Goal: Find specific page/section: Find specific page/section

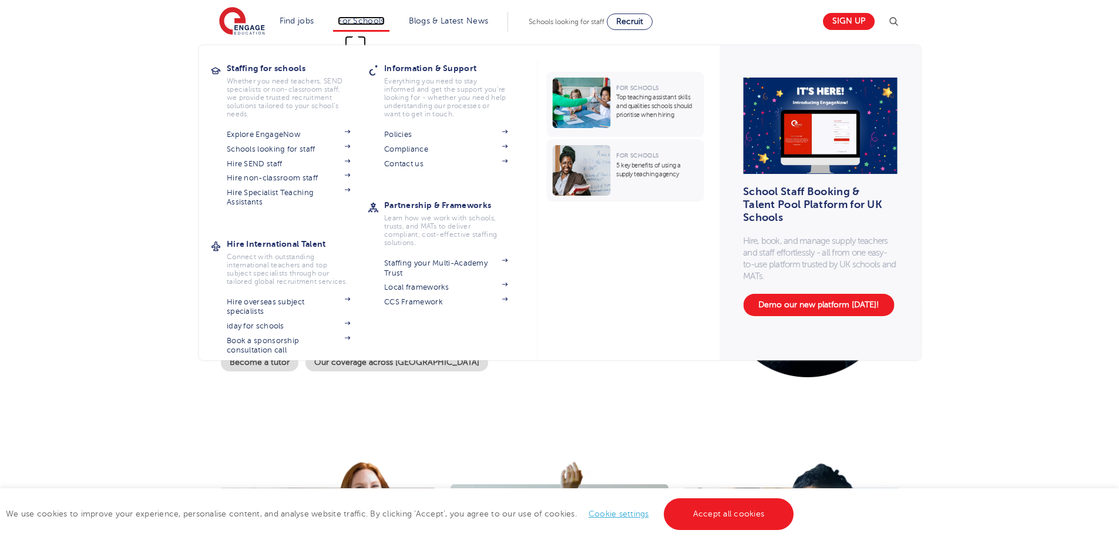
click at [371, 18] on link "For Schools" at bounding box center [361, 20] width 46 height 9
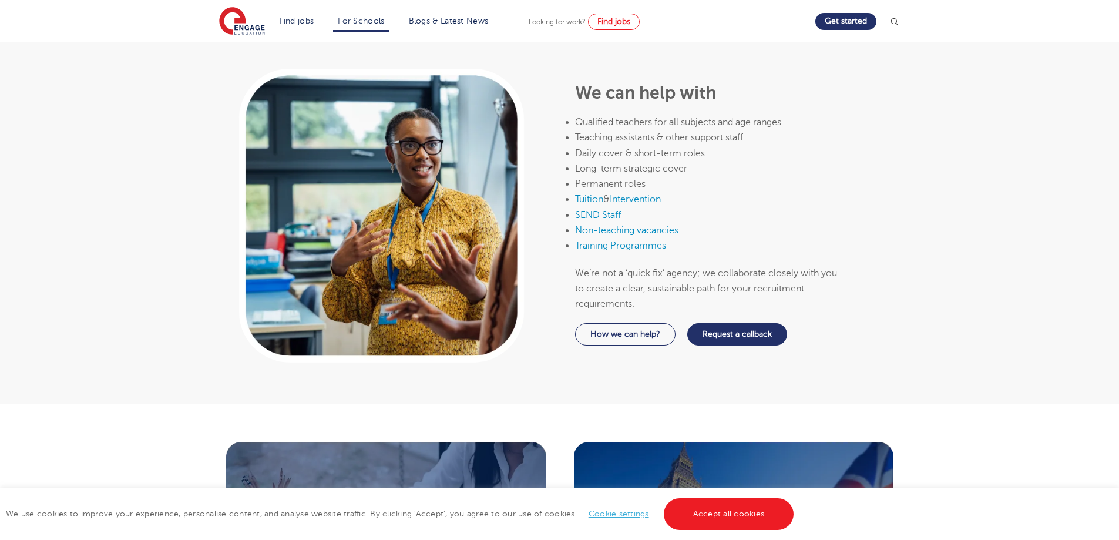
scroll to position [646, 0]
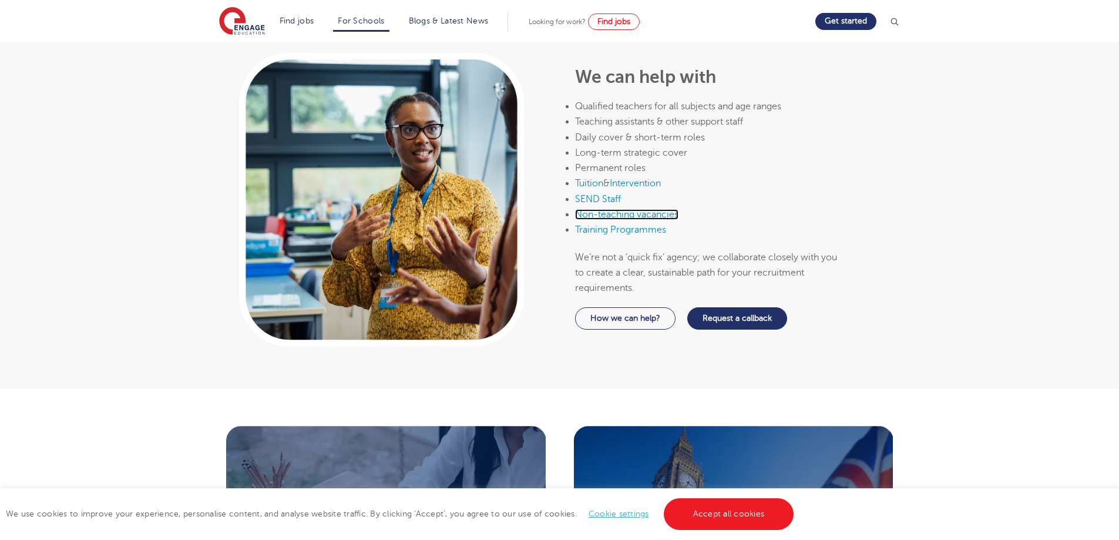
click at [637, 209] on link "Non-teaching vacancies" at bounding box center [626, 214] width 103 height 11
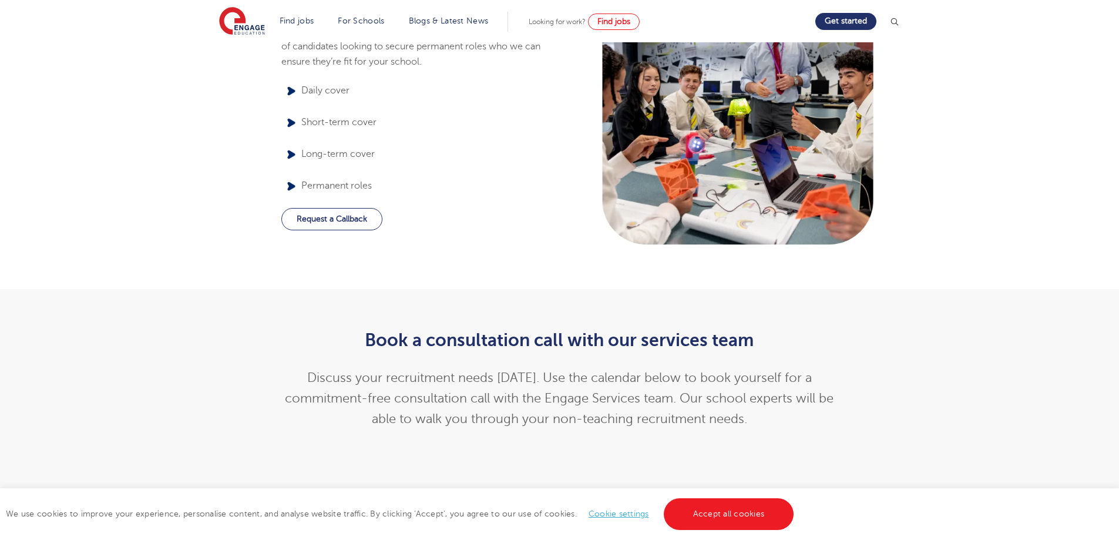
scroll to position [1292, 0]
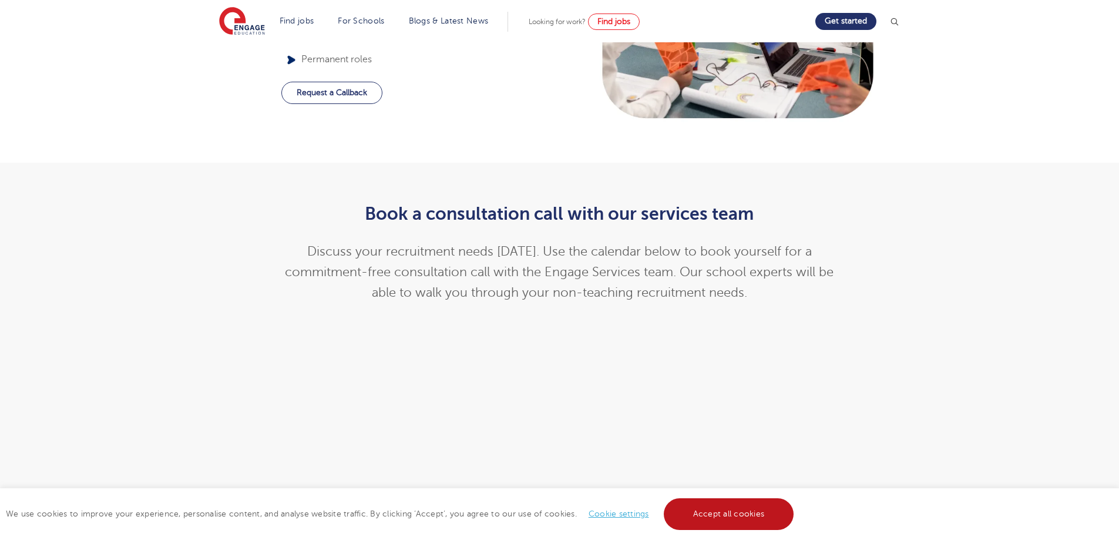
click at [748, 513] on link "Accept all cookies" at bounding box center [729, 514] width 130 height 32
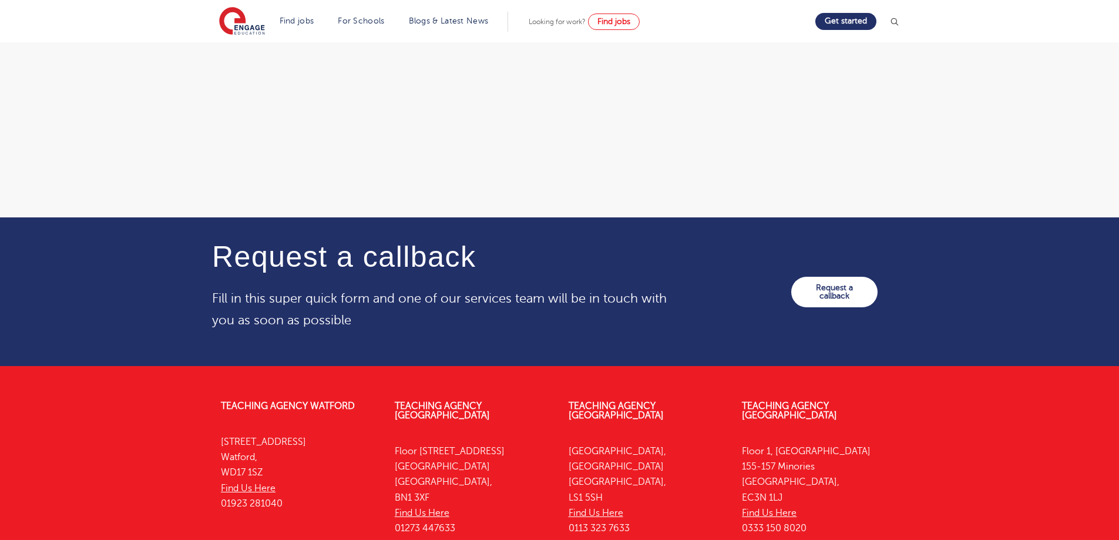
scroll to position [1938, 0]
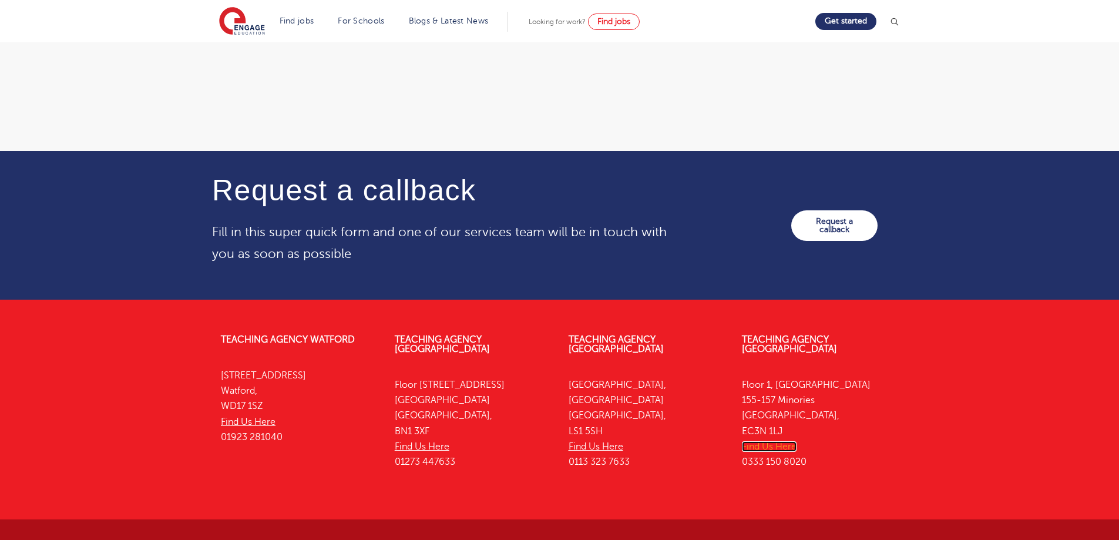
click at [773, 441] on link "Find Us Here" at bounding box center [769, 446] width 55 height 11
